Goal: Navigation & Orientation: Understand site structure

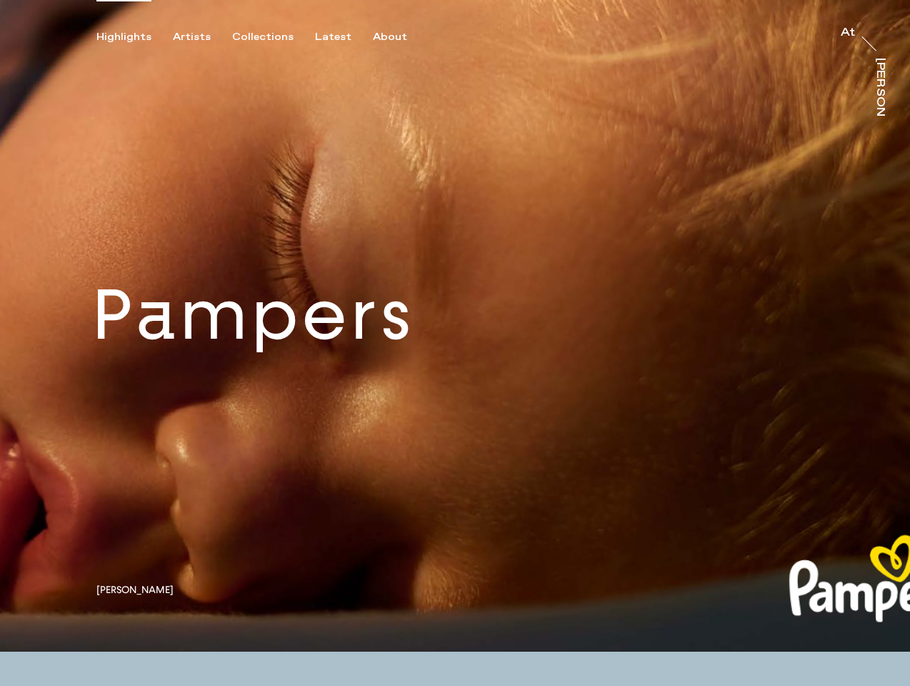
click at [134, 37] on div "Highlights" at bounding box center [123, 37] width 55 height 13
click at [200, 37] on div "Artists" at bounding box center [192, 37] width 38 height 13
click at [269, 37] on div "Collections" at bounding box center [262, 37] width 61 height 13
click at [336, 37] on div "Latest" at bounding box center [333, 37] width 36 height 13
click at [391, 37] on div "About" at bounding box center [390, 37] width 34 height 13
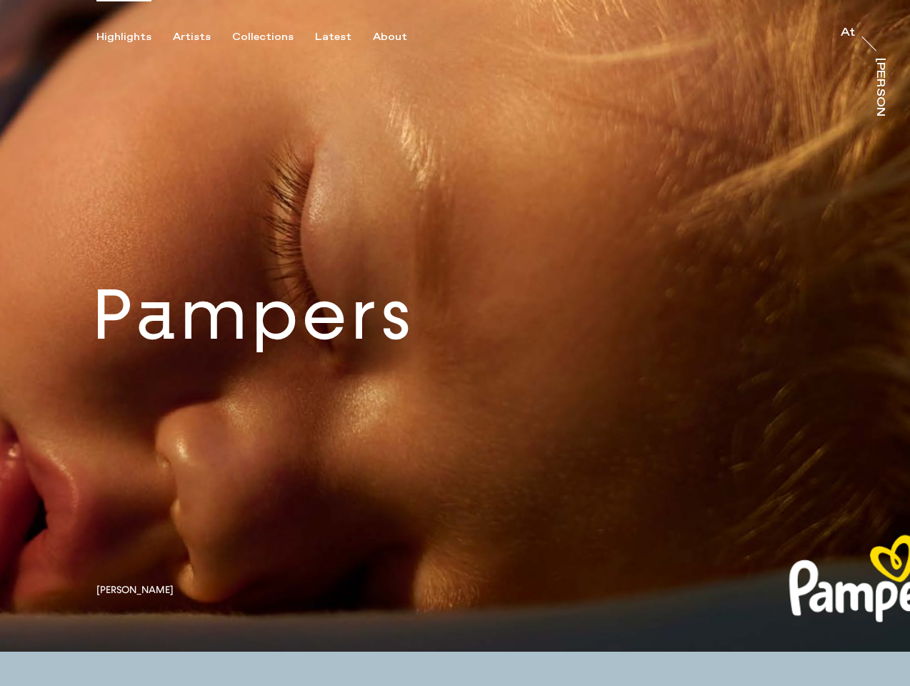
click at [455, 326] on link at bounding box center [455, 325] width 910 height 651
